Goal: Information Seeking & Learning: Learn about a topic

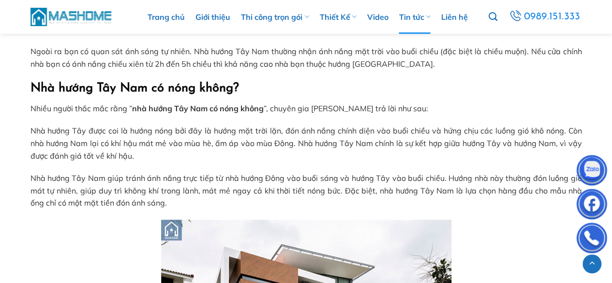
scroll to position [436, 0]
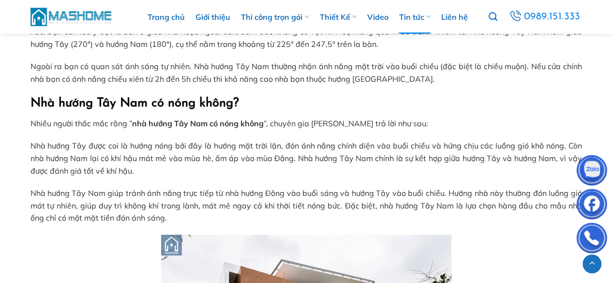
click at [235, 148] on p "Nhà hướng Tây được coi là hướng nóng bởi đây là hướng mặt trời lặn, đón ánh nắn…" at bounding box center [306, 158] width 552 height 37
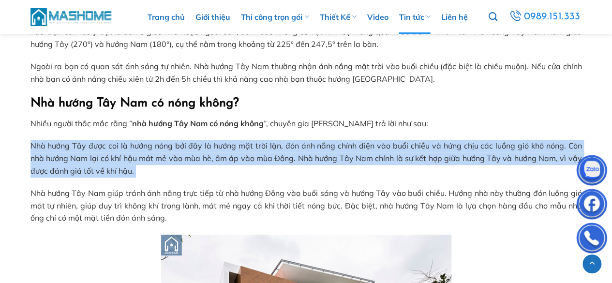
click at [235, 148] on p "Nhà hướng Tây được coi là hướng nóng bởi đây là hướng mặt trời lặn, đón ánh nắn…" at bounding box center [306, 158] width 552 height 37
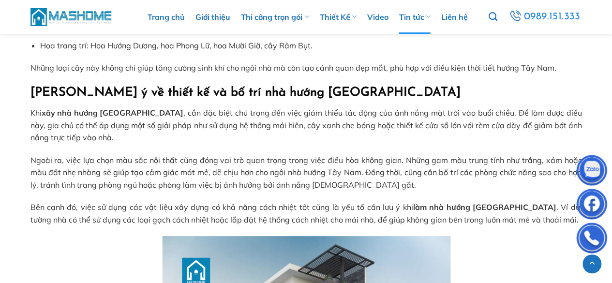
scroll to position [1888, 0]
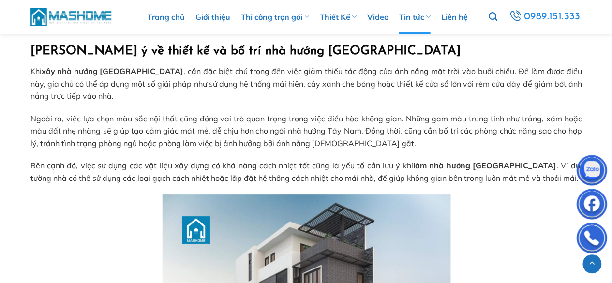
click at [100, 114] on span "Ngoài ra, việc lựa chọn màu sắc nội thất cũng đóng vai trò quan trọng trong việ…" at bounding box center [306, 131] width 552 height 34
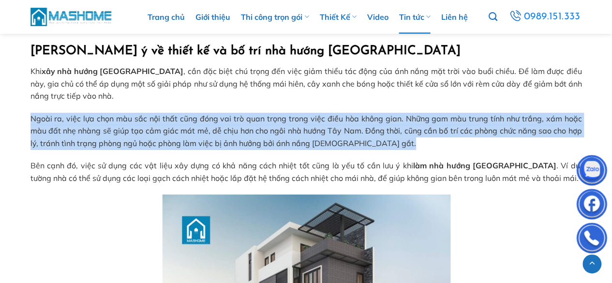
click at [100, 114] on span "Ngoài ra, việc lựa chọn màu sắc nội thất cũng đóng vai trò quan trọng trong việ…" at bounding box center [306, 131] width 552 height 34
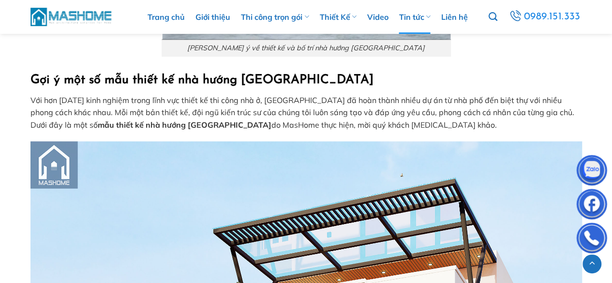
scroll to position [2275, 0]
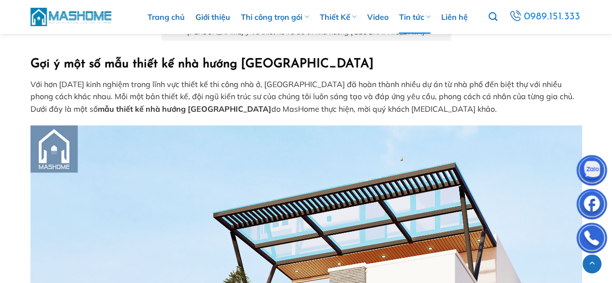
click at [415, 78] on p "Với hơn [DATE] kinh nghiệm trong lĩnh vực thiết kế thi công nhà ở, [GEOGRAPHIC_…" at bounding box center [306, 96] width 552 height 37
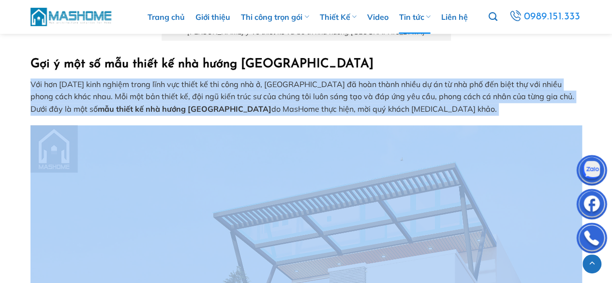
click at [415, 78] on p "Với hơn [DATE] kinh nghiệm trong lĩnh vực thiết kế thi công nhà ở, [GEOGRAPHIC_…" at bounding box center [306, 96] width 552 height 37
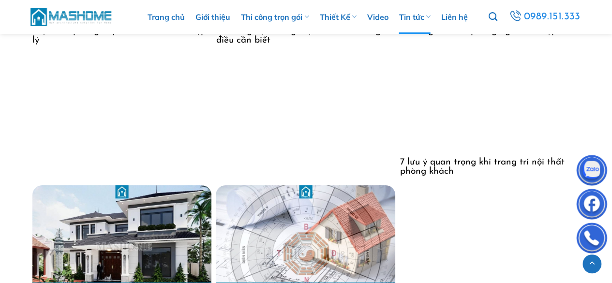
scroll to position [5567, 0]
